Goal: Task Accomplishment & Management: Use online tool/utility

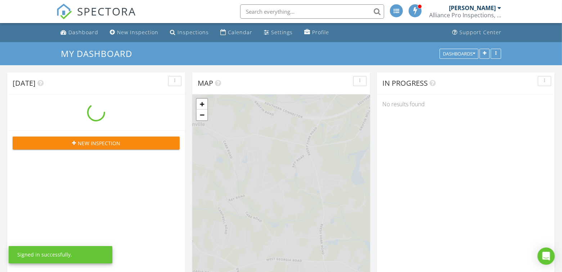
scroll to position [670, 577]
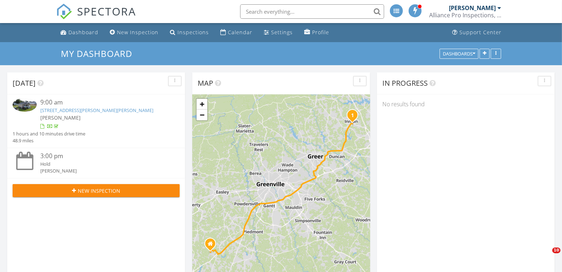
click at [276, 11] on input "text" at bounding box center [312, 11] width 144 height 14
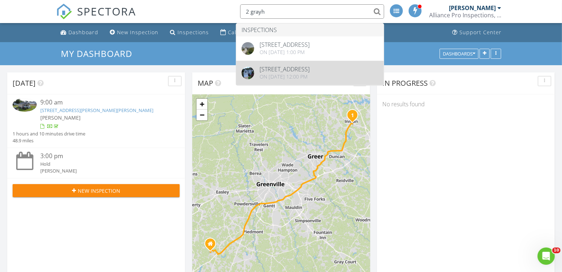
type input "2 grayh"
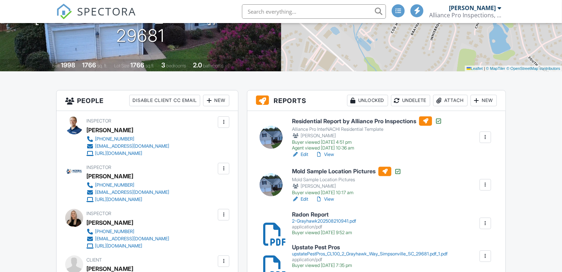
click at [487, 139] on div at bounding box center [485, 137] width 7 height 7
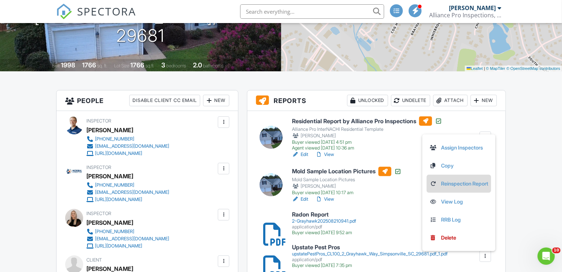
click at [450, 181] on link "Reinspection Report" at bounding box center [459, 184] width 59 height 8
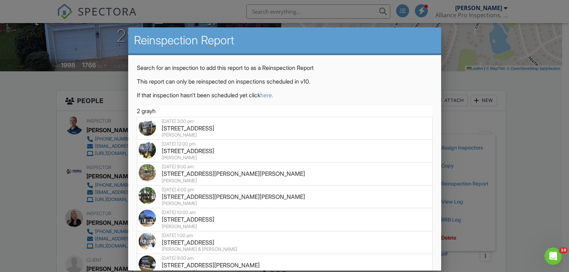
click at [200, 128] on div "[STREET_ADDRESS]" at bounding box center [285, 128] width 292 height 8
type input "[STREET_ADDRESS]"
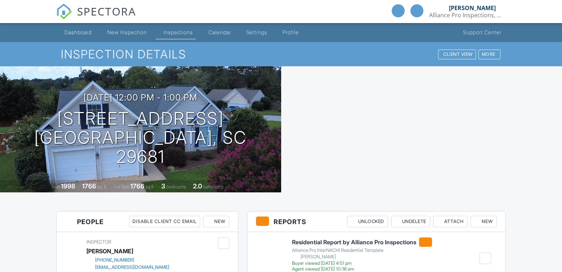
scroll to position [121, 0]
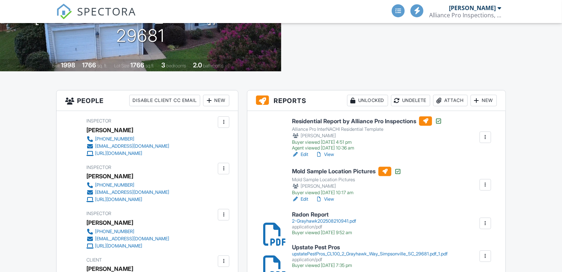
click at [485, 152] on div "Residential Report by Alliance Pro Inspections Alliance Pro InterNACHI Resident…" at bounding box center [392, 137] width 208 height 42
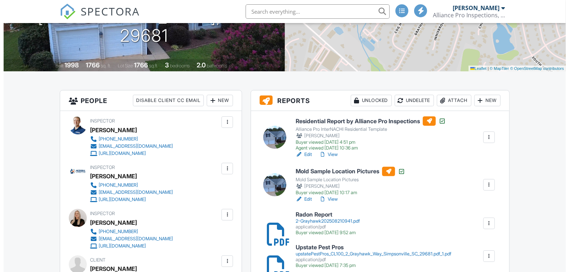
scroll to position [108, 0]
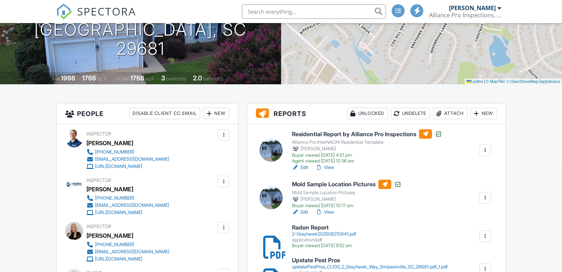
click at [488, 151] on div at bounding box center [485, 150] width 7 height 7
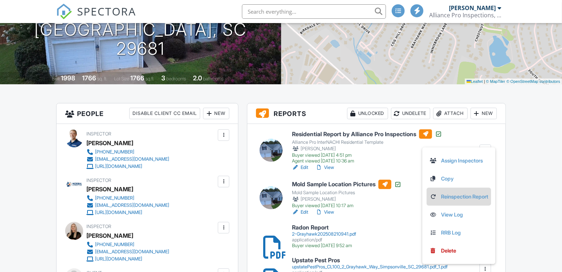
click at [457, 197] on link "Reinspection Report" at bounding box center [459, 197] width 59 height 8
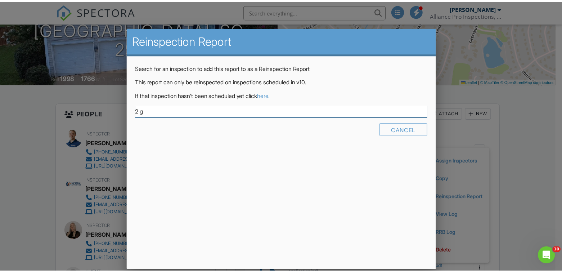
scroll to position [0, 0]
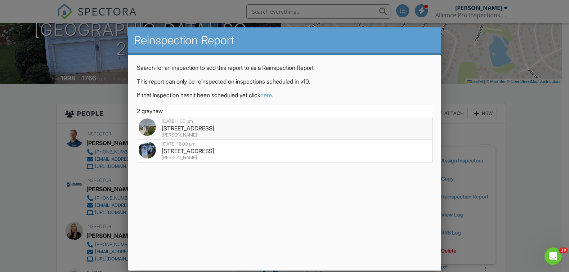
click at [191, 128] on div "[STREET_ADDRESS]" at bounding box center [285, 128] width 292 height 8
type input "[STREET_ADDRESS]"
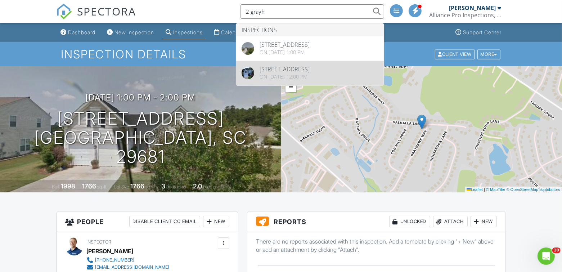
type input "2 grayh"
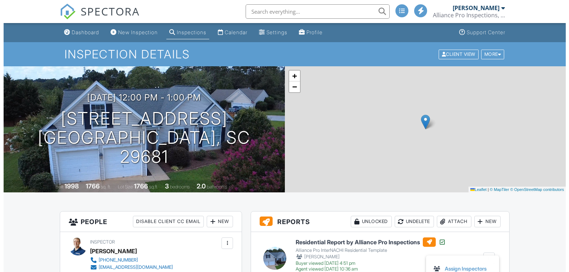
scroll to position [84, 0]
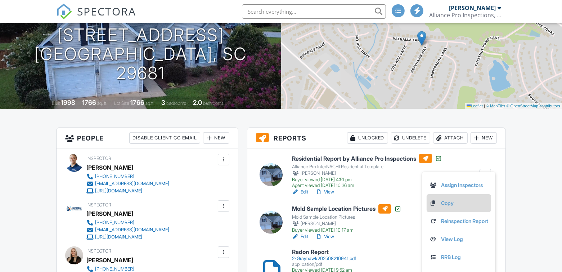
click at [443, 204] on link "Copy" at bounding box center [459, 203] width 59 height 8
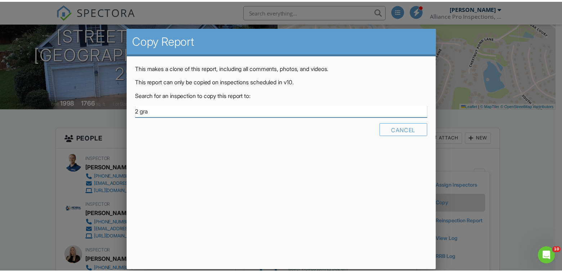
scroll to position [0, 0]
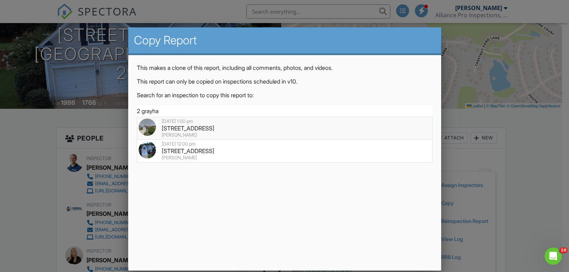
click at [230, 131] on div "[STREET_ADDRESS]" at bounding box center [285, 128] width 292 height 8
type input "[STREET_ADDRESS]"
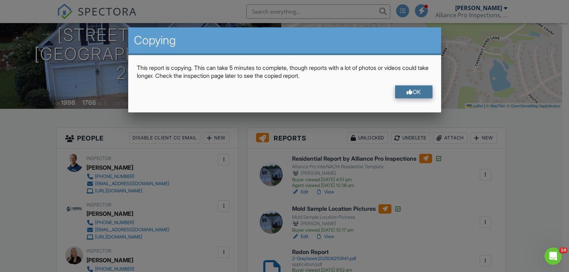
click at [408, 91] on div at bounding box center [410, 92] width 6 height 6
